Goal: Transaction & Acquisition: Book appointment/travel/reservation

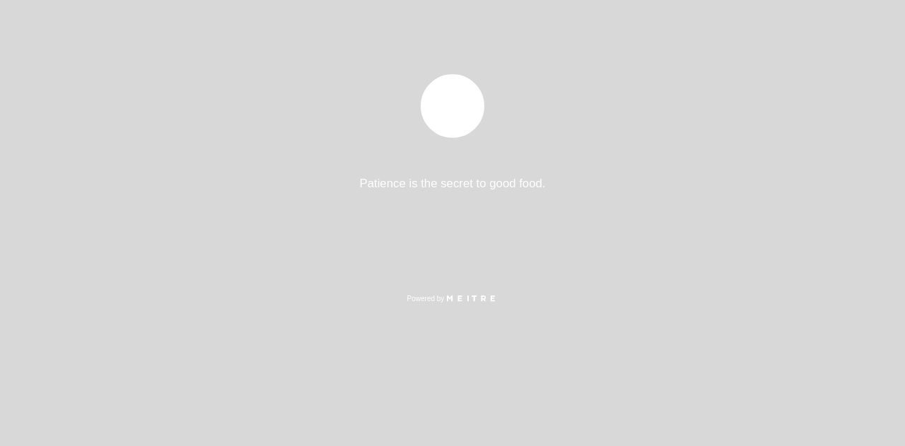
select select "es"
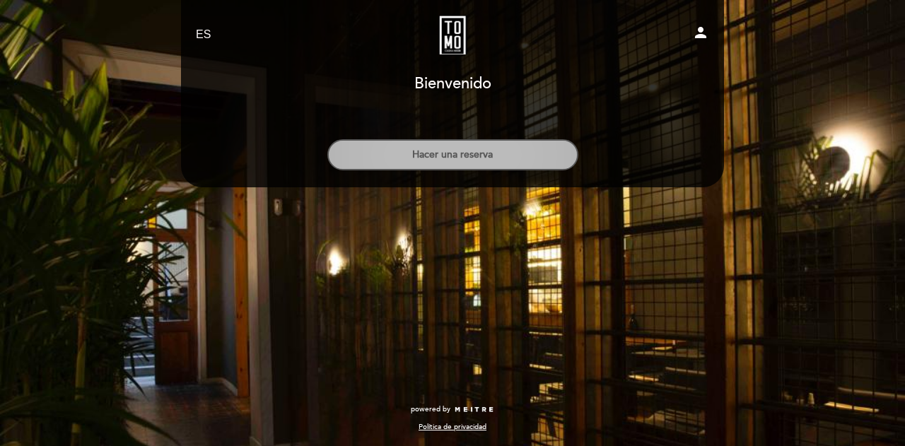
click at [534, 168] on button "Hacer una reserva" at bounding box center [452, 154] width 251 height 31
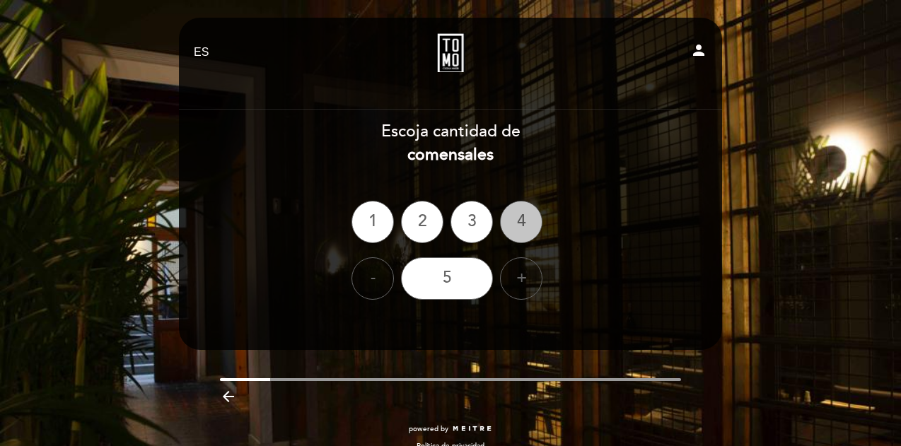
click at [503, 216] on div "4" at bounding box center [521, 222] width 42 height 42
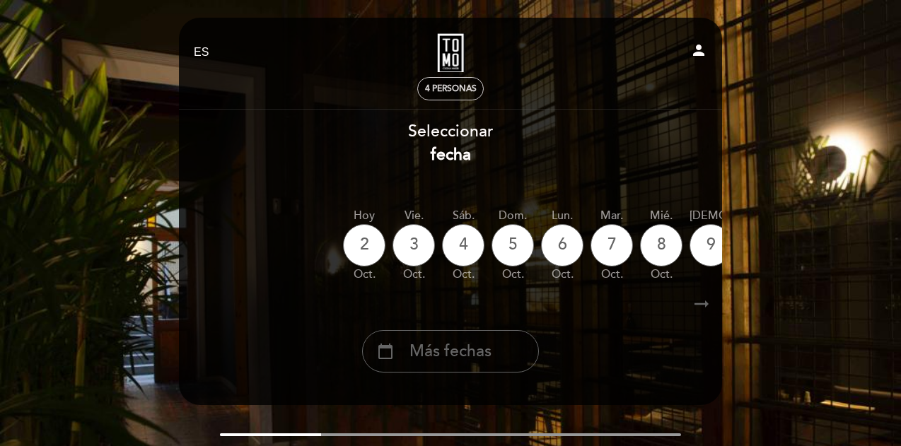
click at [469, 80] on div "4 personas" at bounding box center [450, 89] width 65 height 22
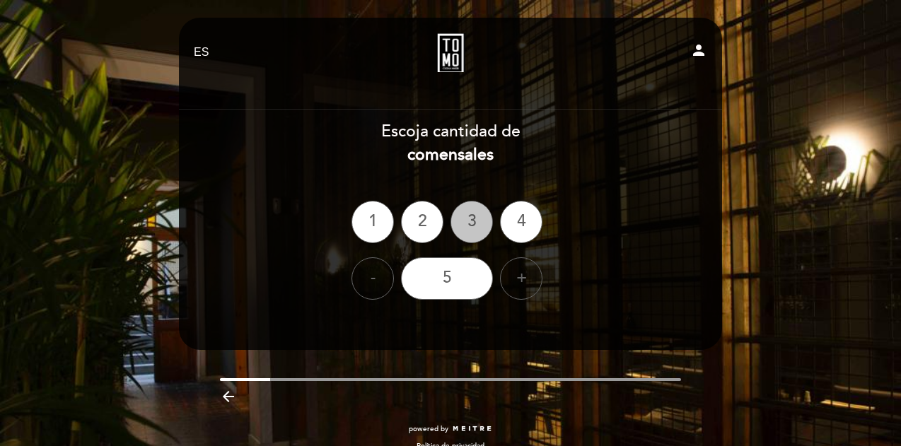
click at [472, 233] on div "3" at bounding box center [471, 222] width 42 height 42
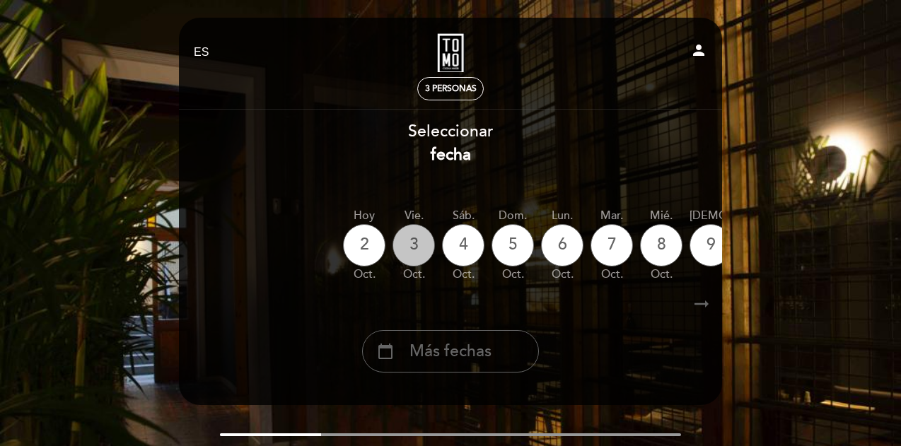
click at [414, 237] on div "3" at bounding box center [413, 245] width 42 height 42
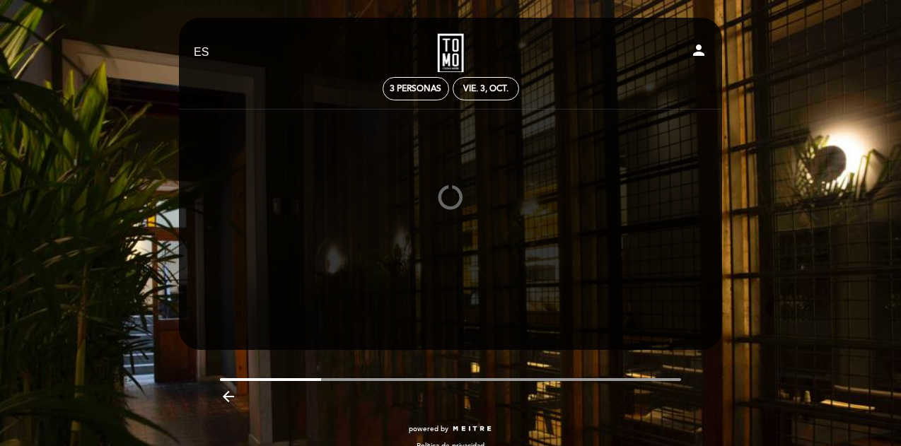
scroll to position [19, 0]
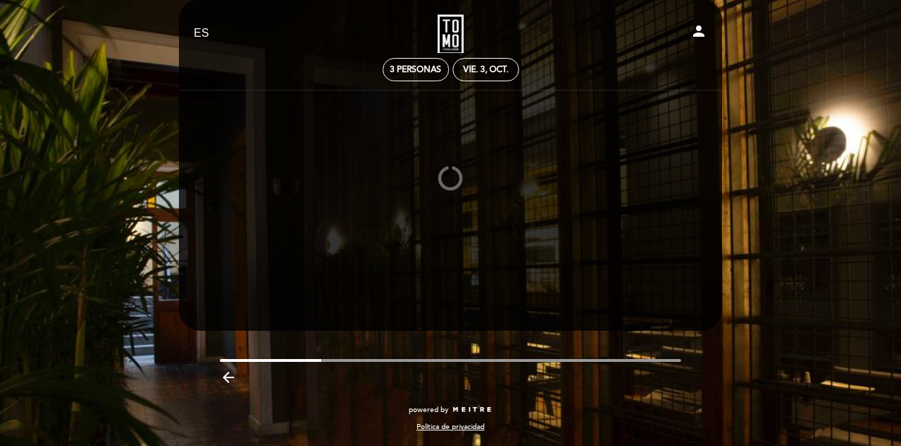
click at [520, 208] on div at bounding box center [450, 178] width 544 height 177
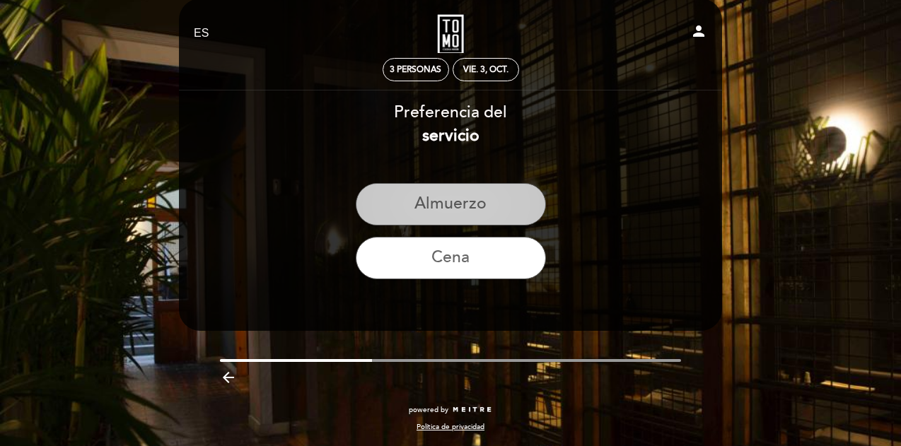
click at [458, 197] on button "Almuerzo" at bounding box center [451, 204] width 190 height 42
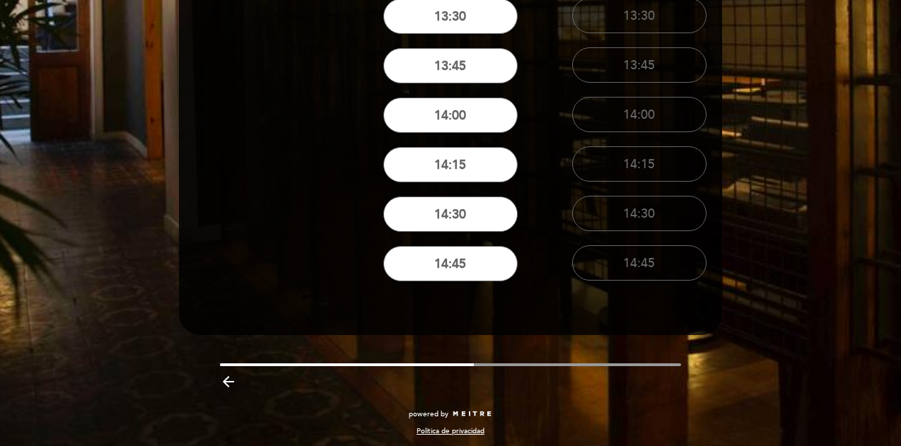
click at [458, 197] on button "14:30" at bounding box center [450, 214] width 134 height 35
